Goal: Browse casually

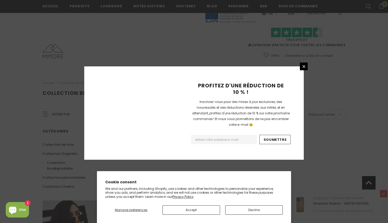
scroll to position [321, 0]
